Goal: Task Accomplishment & Management: Use online tool/utility

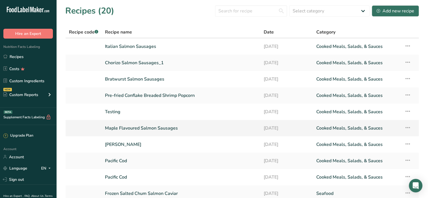
click at [147, 126] on link "Maple Flavoured Salmon Sausages" at bounding box center [181, 128] width 152 height 12
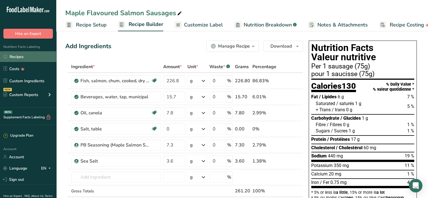
click at [15, 56] on link "Recipes" at bounding box center [28, 56] width 56 height 11
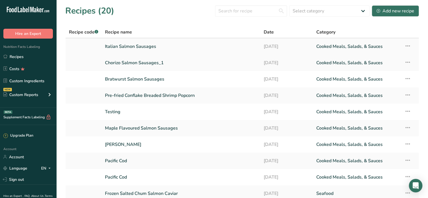
click at [152, 48] on link "Italian Salmon Sausages" at bounding box center [181, 47] width 152 height 12
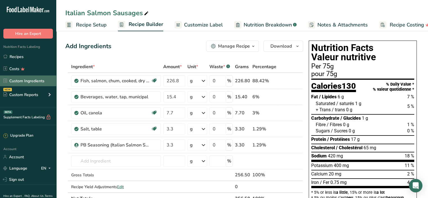
click at [21, 80] on link "Custom Ingredients" at bounding box center [28, 80] width 56 height 11
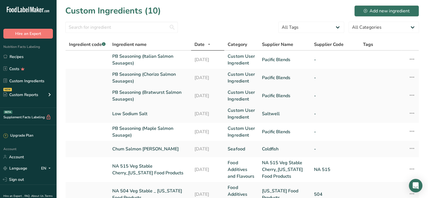
click at [145, 97] on link "PB Seasoning (Bratwurst Salmon Sausages)" at bounding box center [149, 96] width 75 height 14
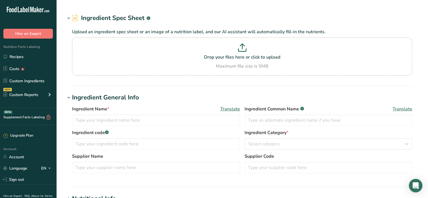
type input "PB Seasoning (Bratwurst Salmon Sausages)"
type input "Pacific Blends"
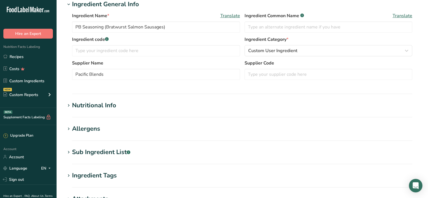
scroll to position [113, 0]
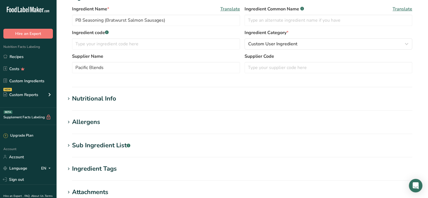
click at [70, 97] on icon at bounding box center [68, 99] width 5 height 8
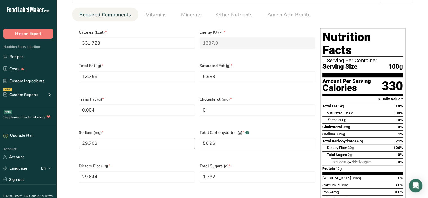
scroll to position [169, 0]
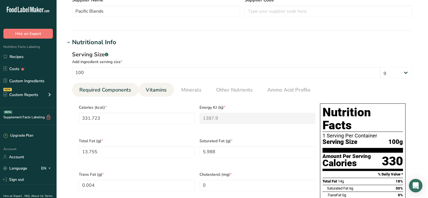
click at [159, 92] on span "Vitamins" at bounding box center [156, 90] width 21 height 8
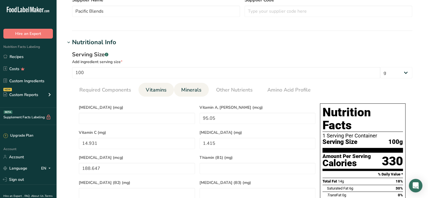
click at [189, 92] on span "Minerals" at bounding box center [191, 90] width 20 height 8
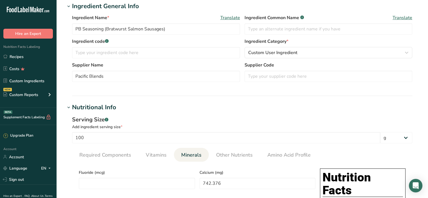
scroll to position [84, 0]
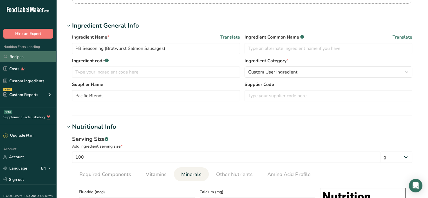
click at [22, 58] on link "Recipes" at bounding box center [28, 56] width 56 height 11
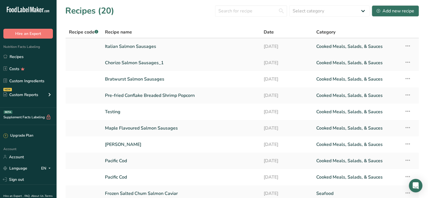
click at [129, 50] on link "Italian Salmon Sausages" at bounding box center [181, 47] width 152 height 12
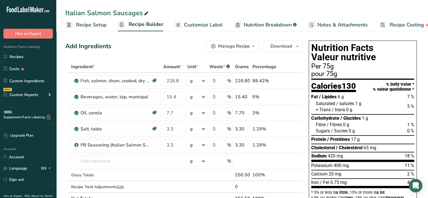
click at [209, 22] on span "Customize Label" at bounding box center [203, 25] width 39 height 8
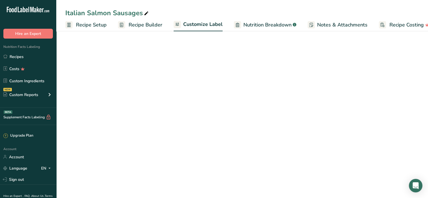
scroll to position [0, 10]
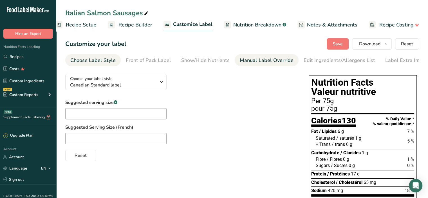
click at [278, 60] on div "Manual Label Override" at bounding box center [267, 61] width 54 height 8
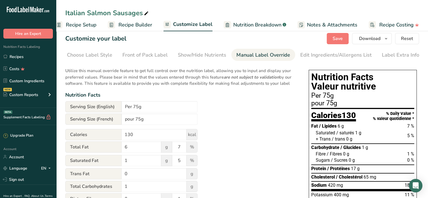
scroll to position [0, 0]
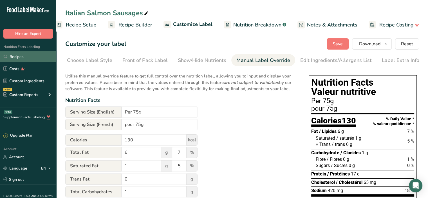
click at [17, 56] on link "Recipes" at bounding box center [28, 56] width 56 height 11
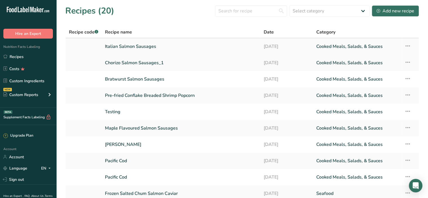
click at [152, 50] on link "Italian Salmon Sausages" at bounding box center [181, 47] width 152 height 12
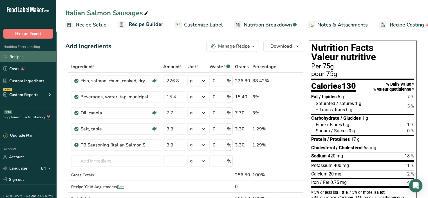
click at [16, 54] on link "Recipes" at bounding box center [28, 56] width 56 height 11
